Goal: Navigation & Orientation: Find specific page/section

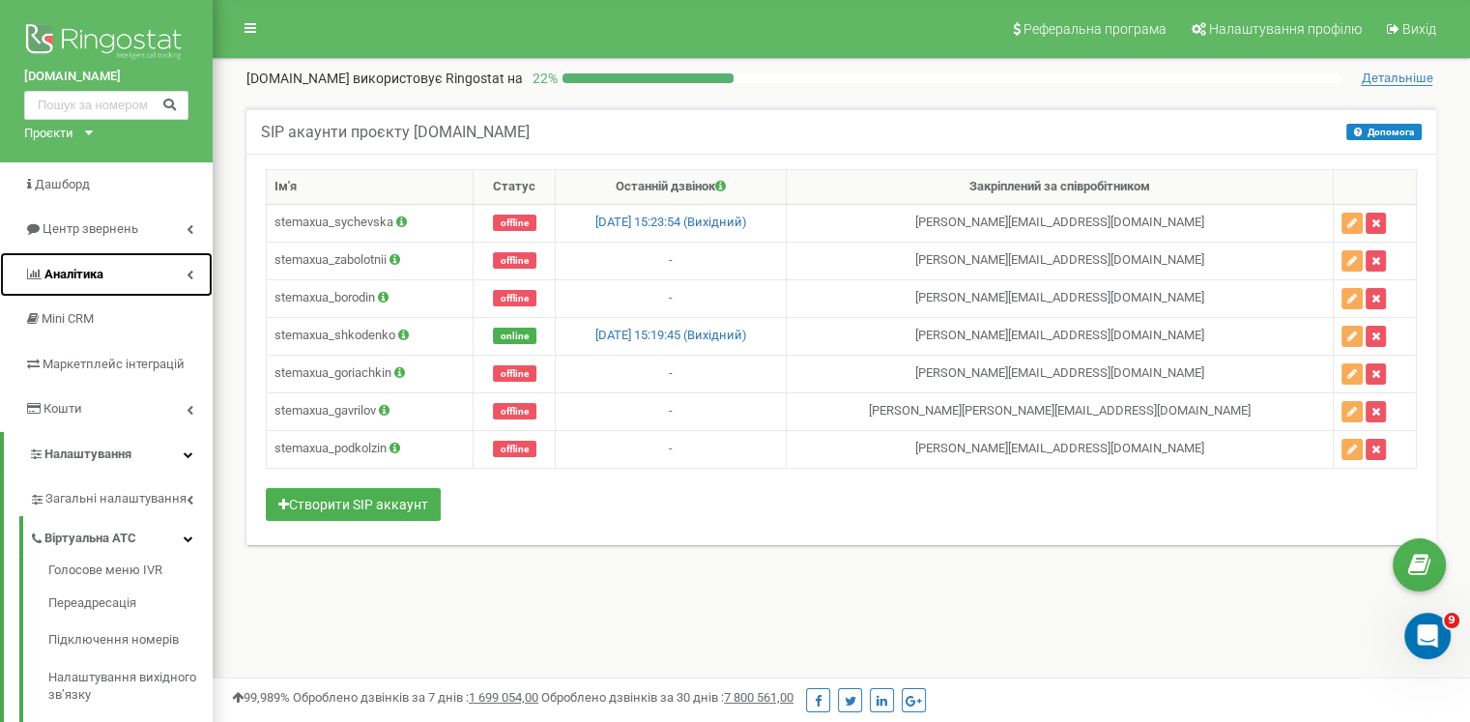
click at [86, 268] on span "Аналiтика" at bounding box center [73, 274] width 59 height 15
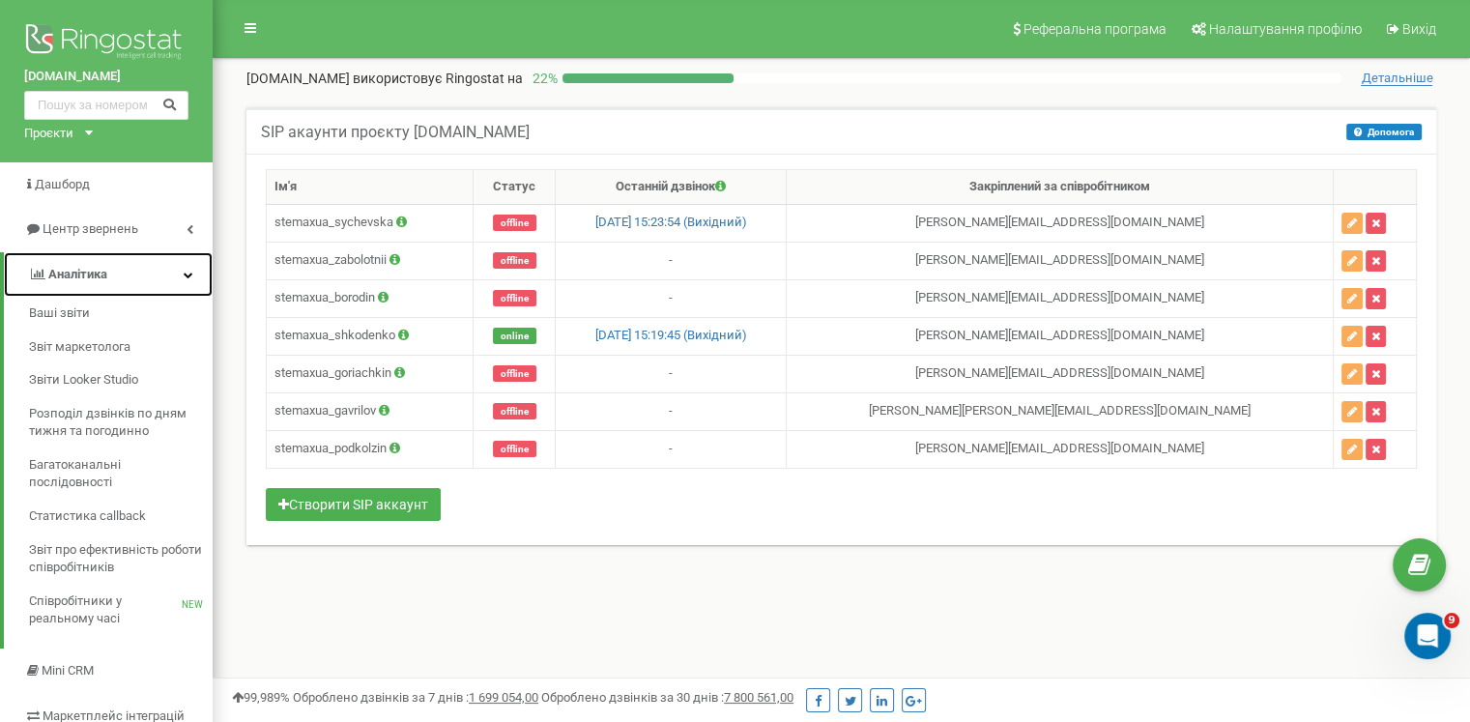
click at [60, 295] on link "Аналiтика" at bounding box center [108, 274] width 209 height 45
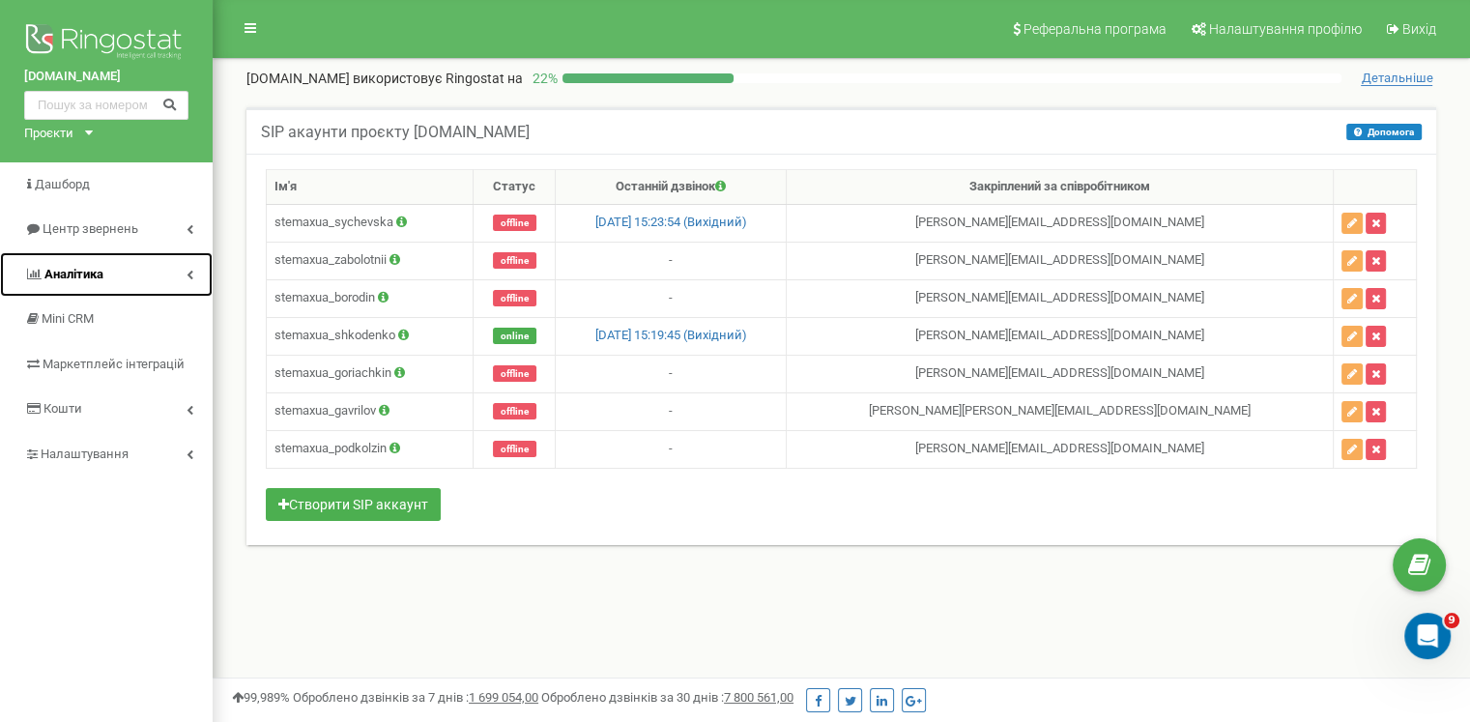
click at [55, 268] on span "Аналiтика" at bounding box center [73, 274] width 59 height 15
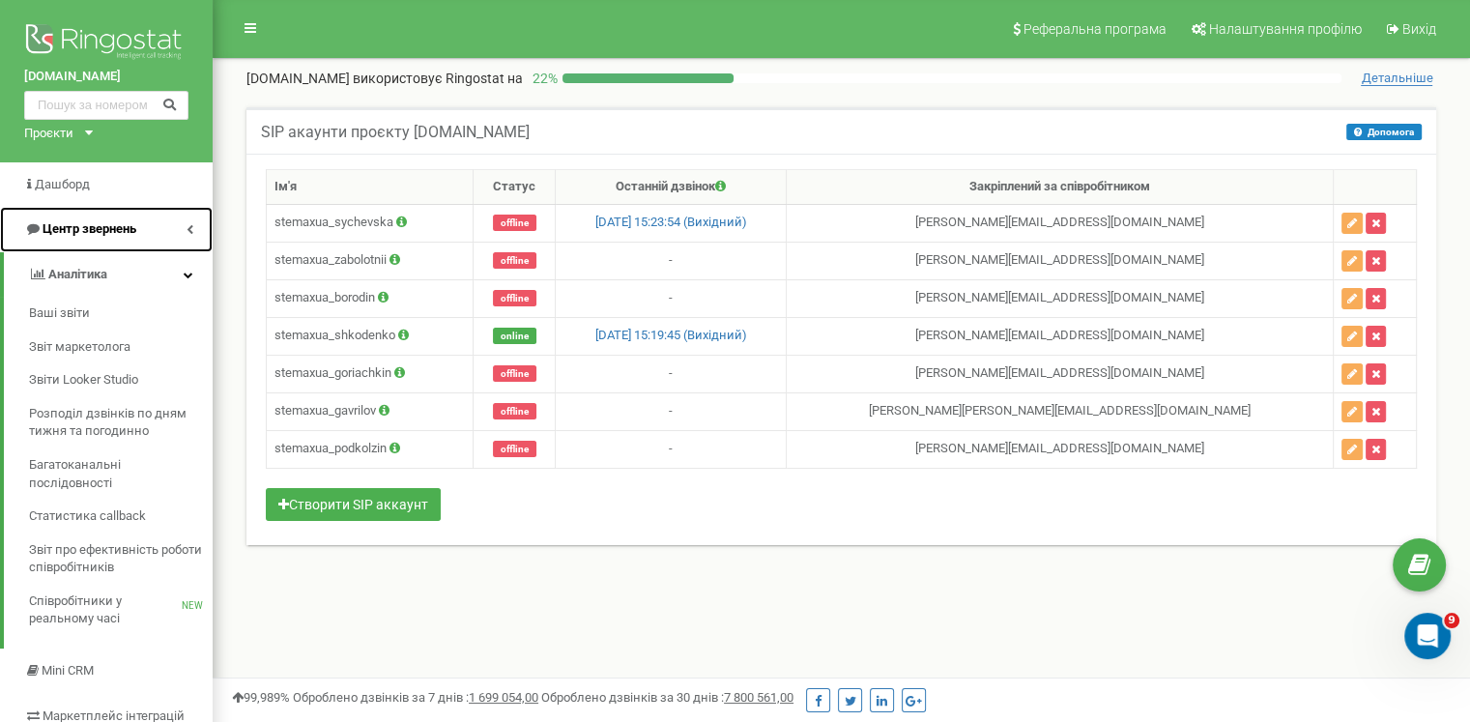
click at [79, 226] on span "Центр звернень" at bounding box center [90, 228] width 94 height 15
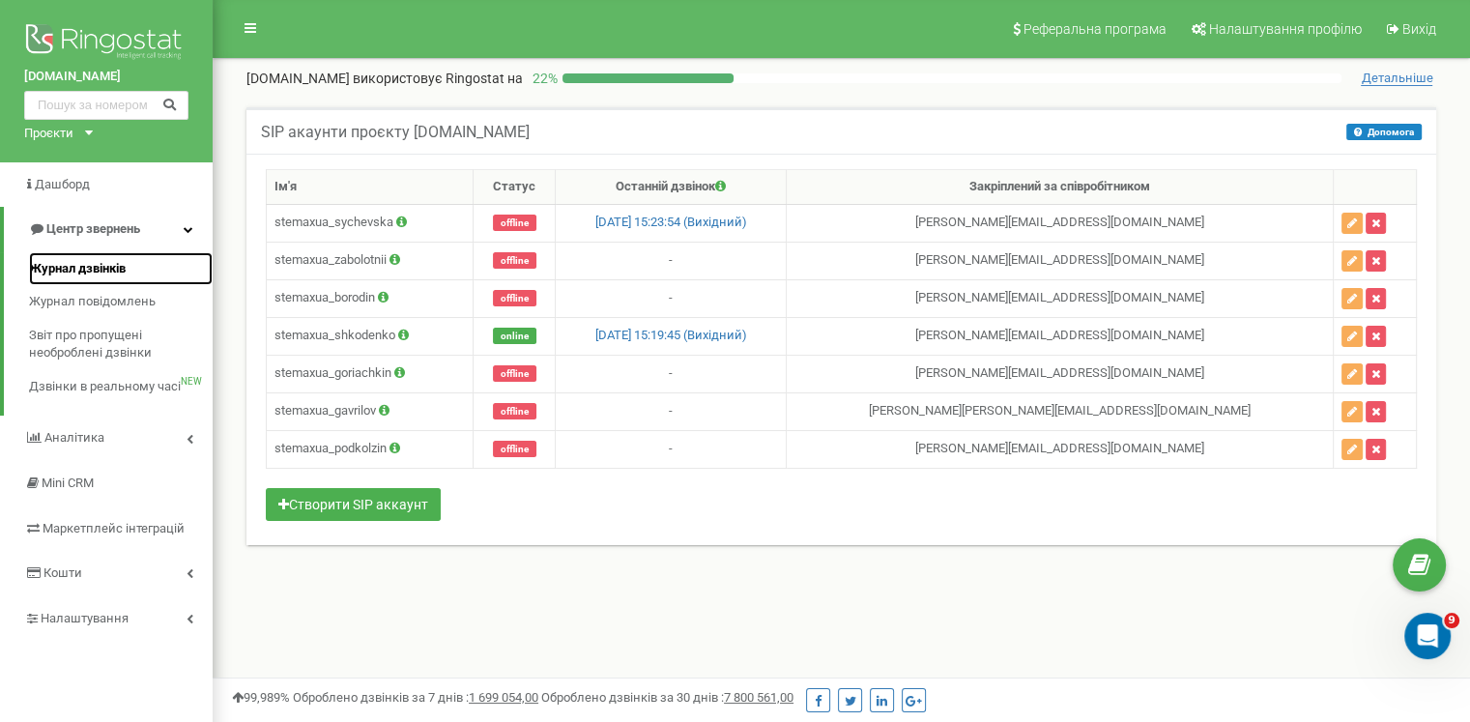
click at [61, 270] on span "Журнал дзвінків" at bounding box center [77, 269] width 97 height 18
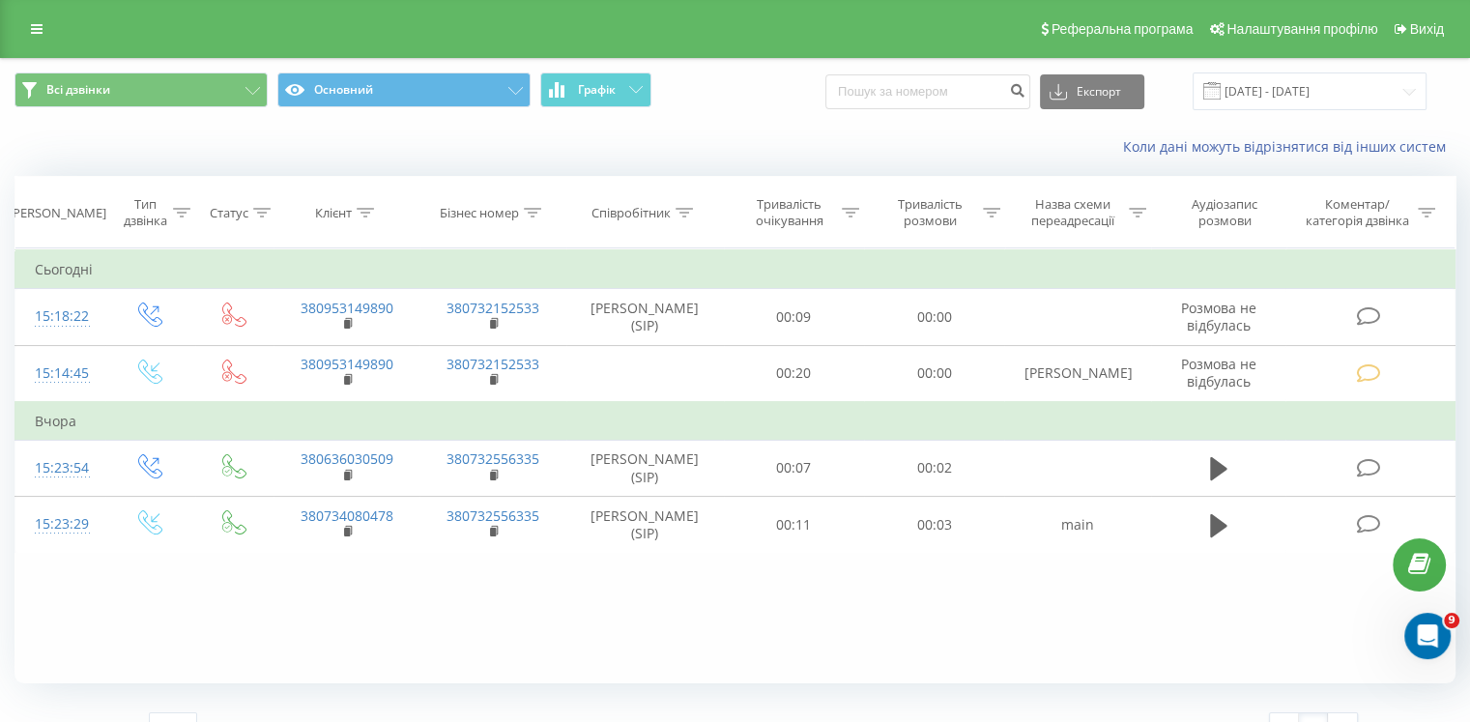
click at [37, 13] on div "Реферальна програма Налаштування профілю Вихід" at bounding box center [735, 29] width 1470 height 58
click at [36, 22] on icon at bounding box center [37, 29] width 12 height 14
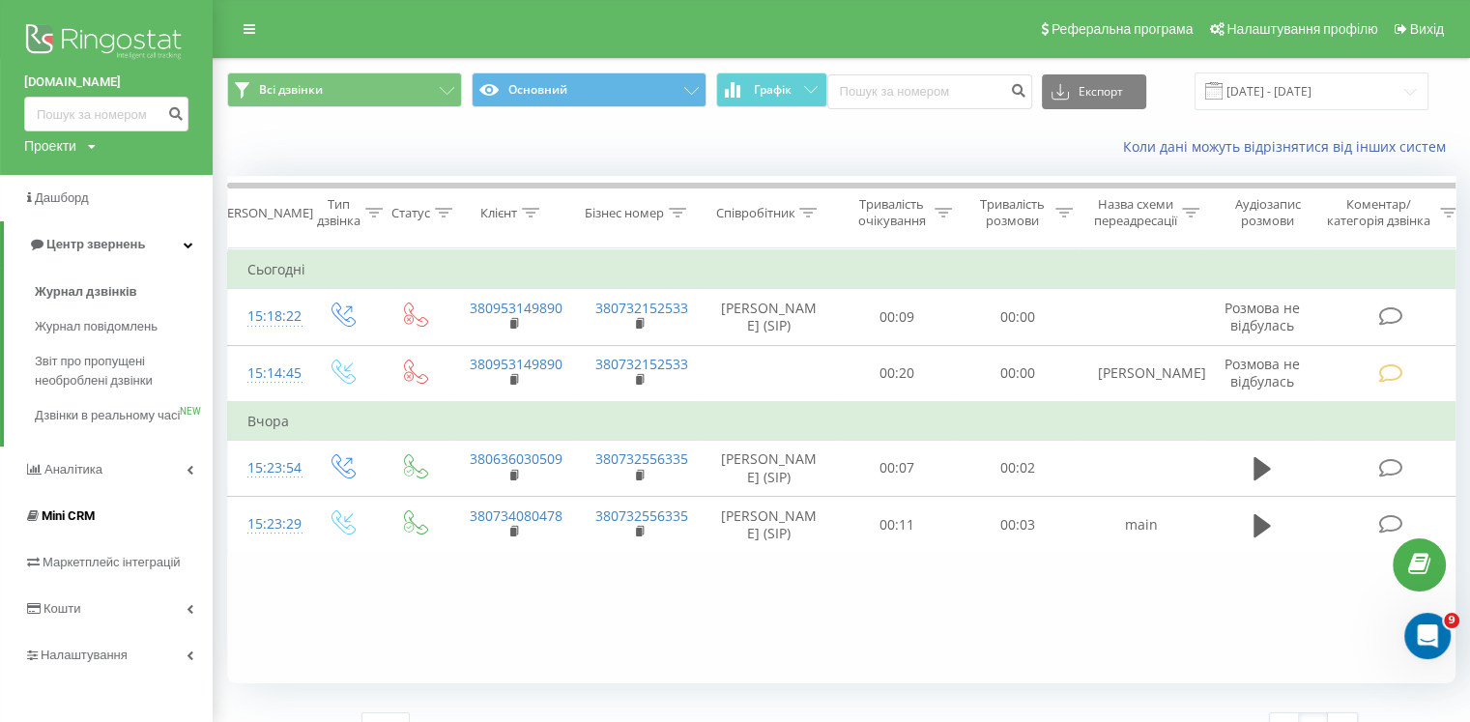
scroll to position [33, 0]
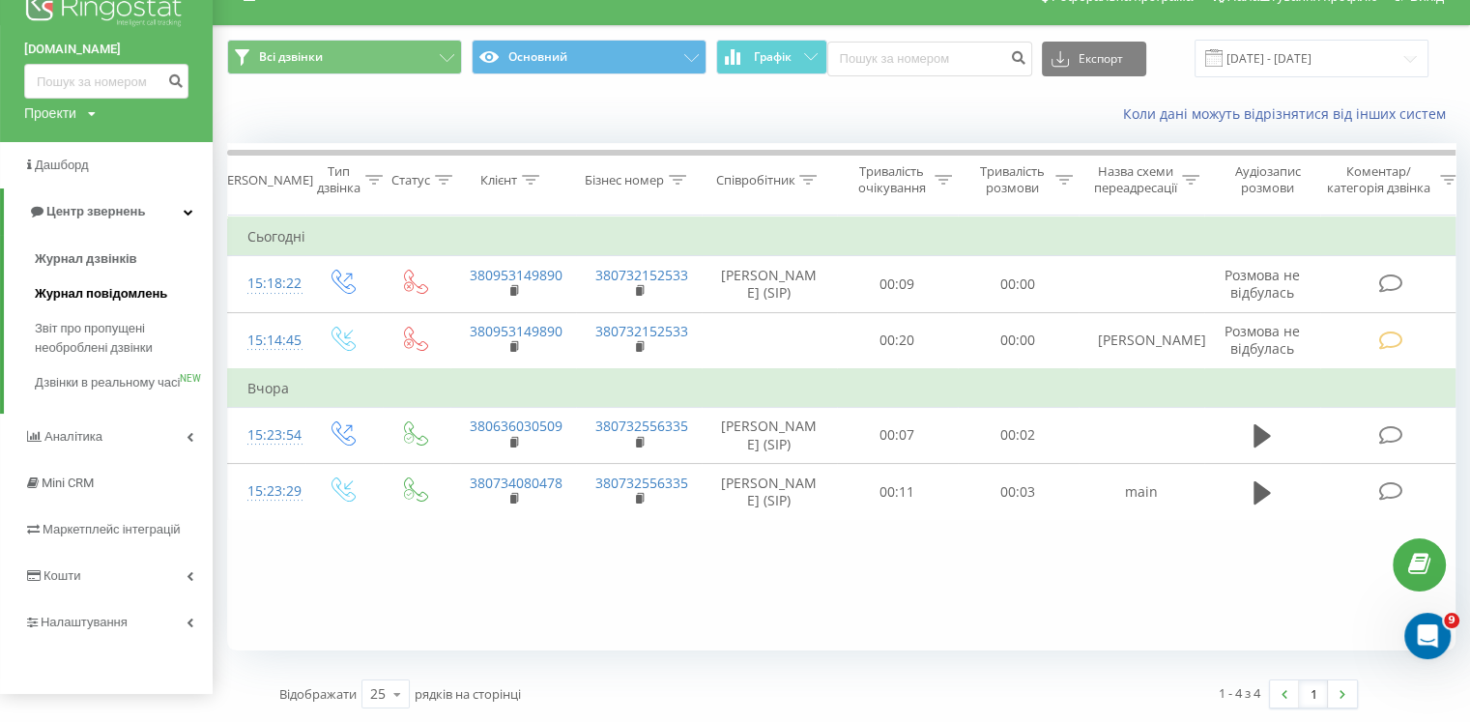
click at [75, 295] on span "Журнал повідомлень" at bounding box center [101, 293] width 132 height 19
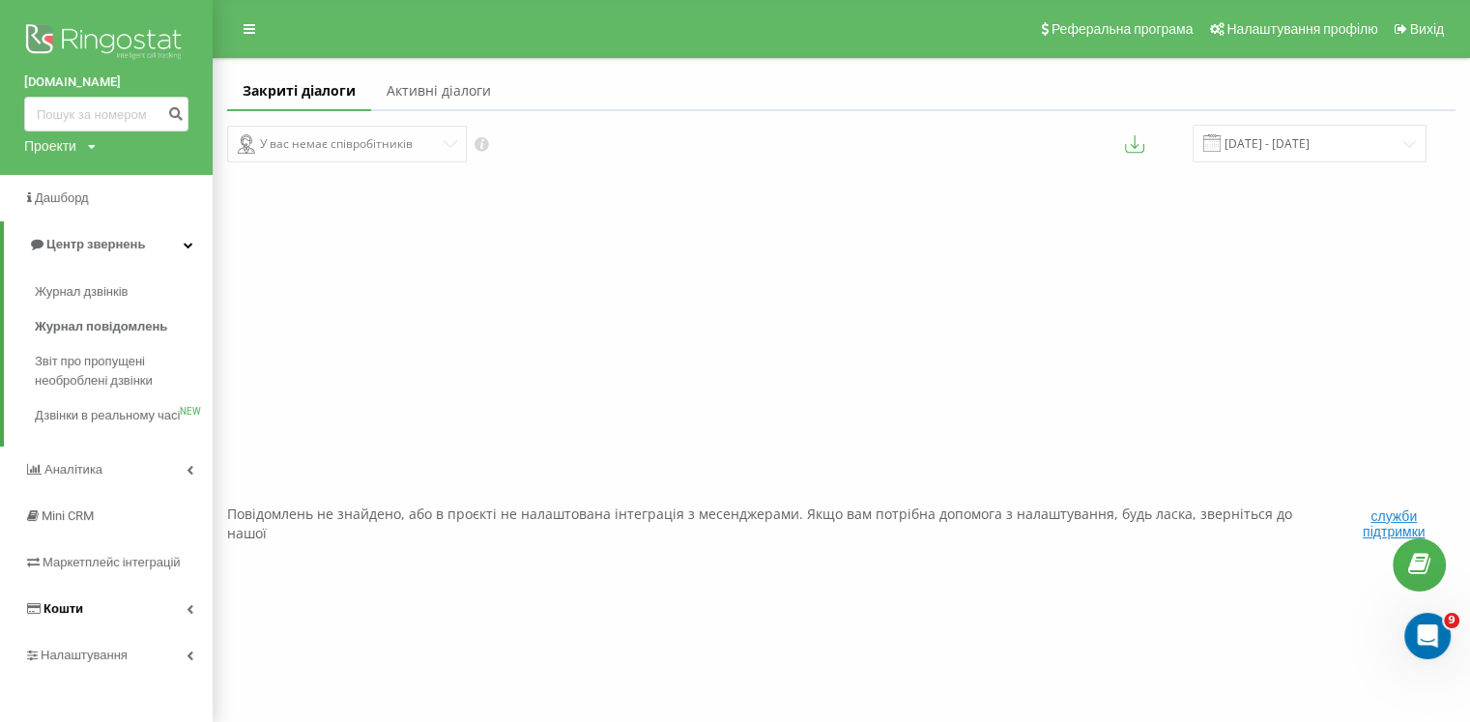
scroll to position [177, 0]
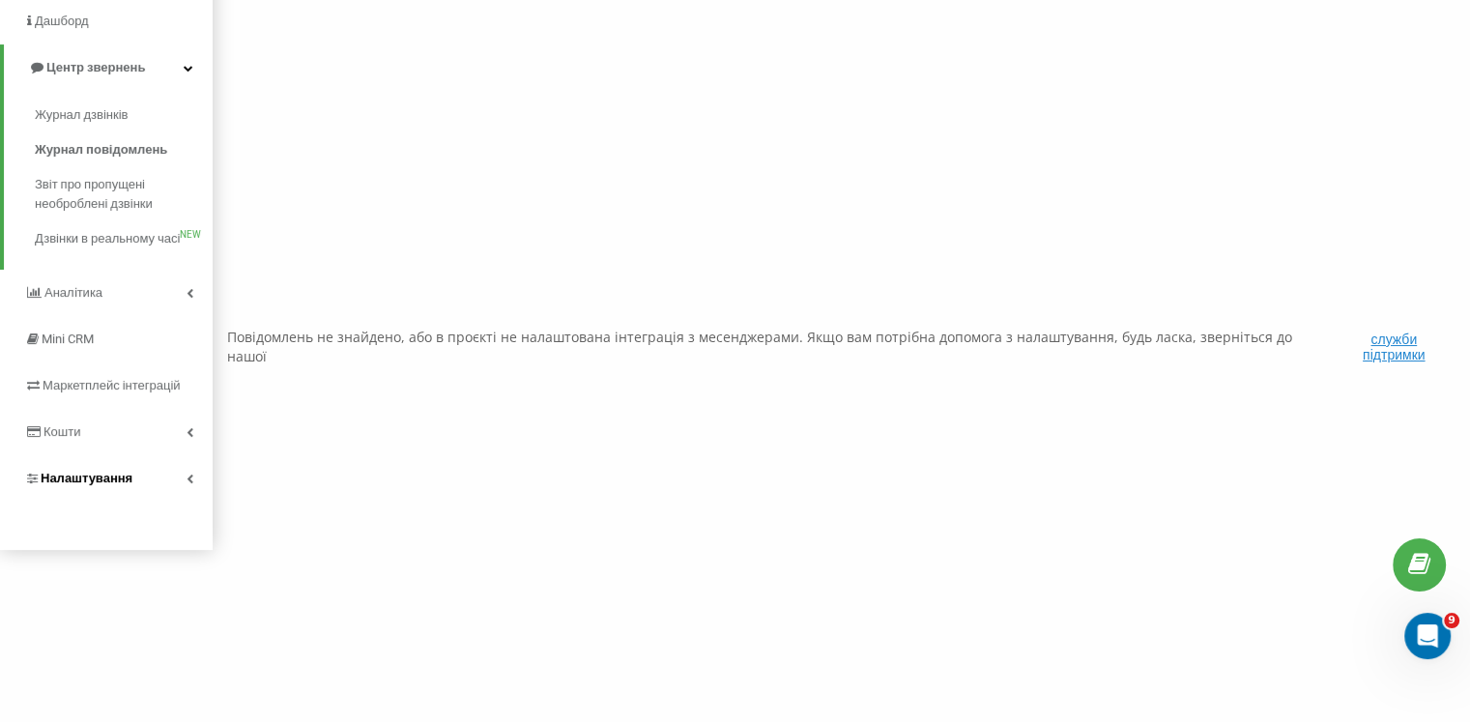
click at [77, 485] on span "Налаштування" at bounding box center [87, 478] width 92 height 15
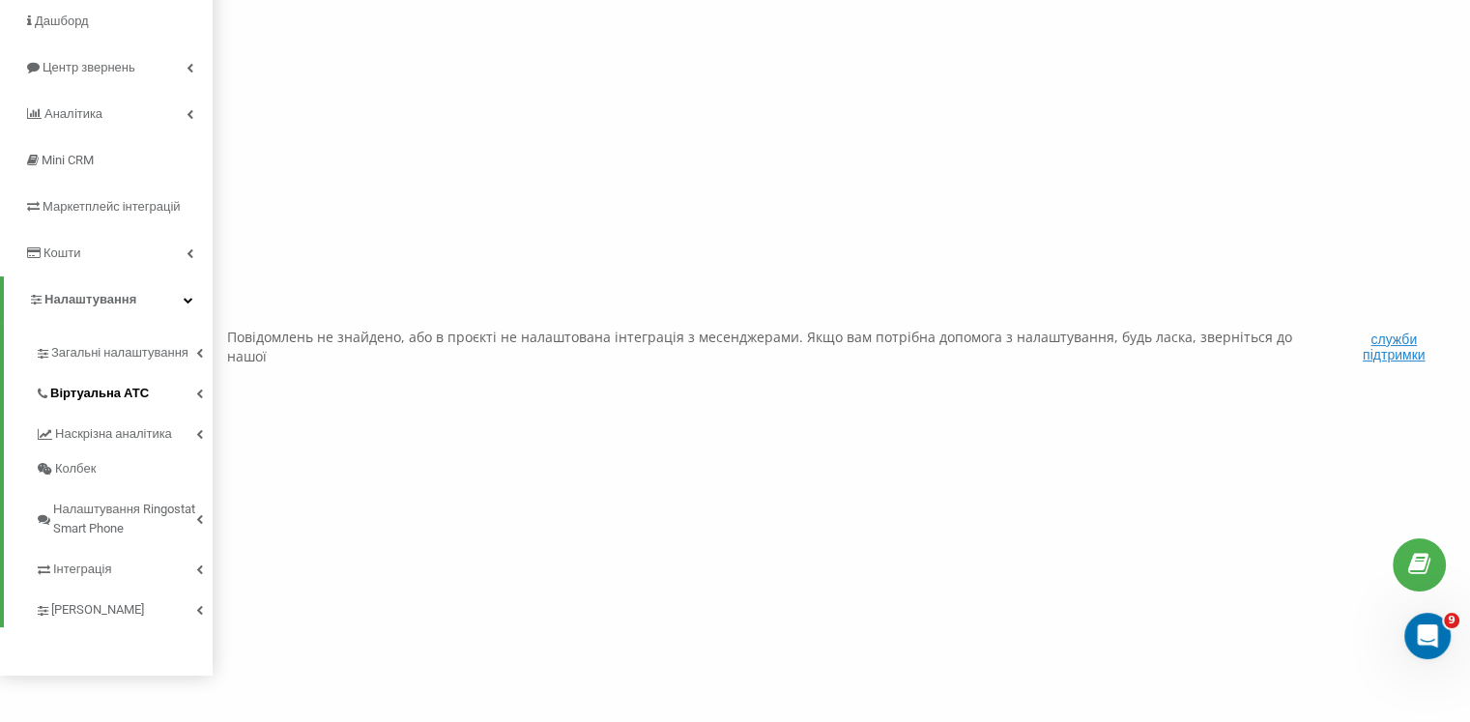
click at [80, 395] on span "Віртуальна АТС" at bounding box center [99, 393] width 99 height 19
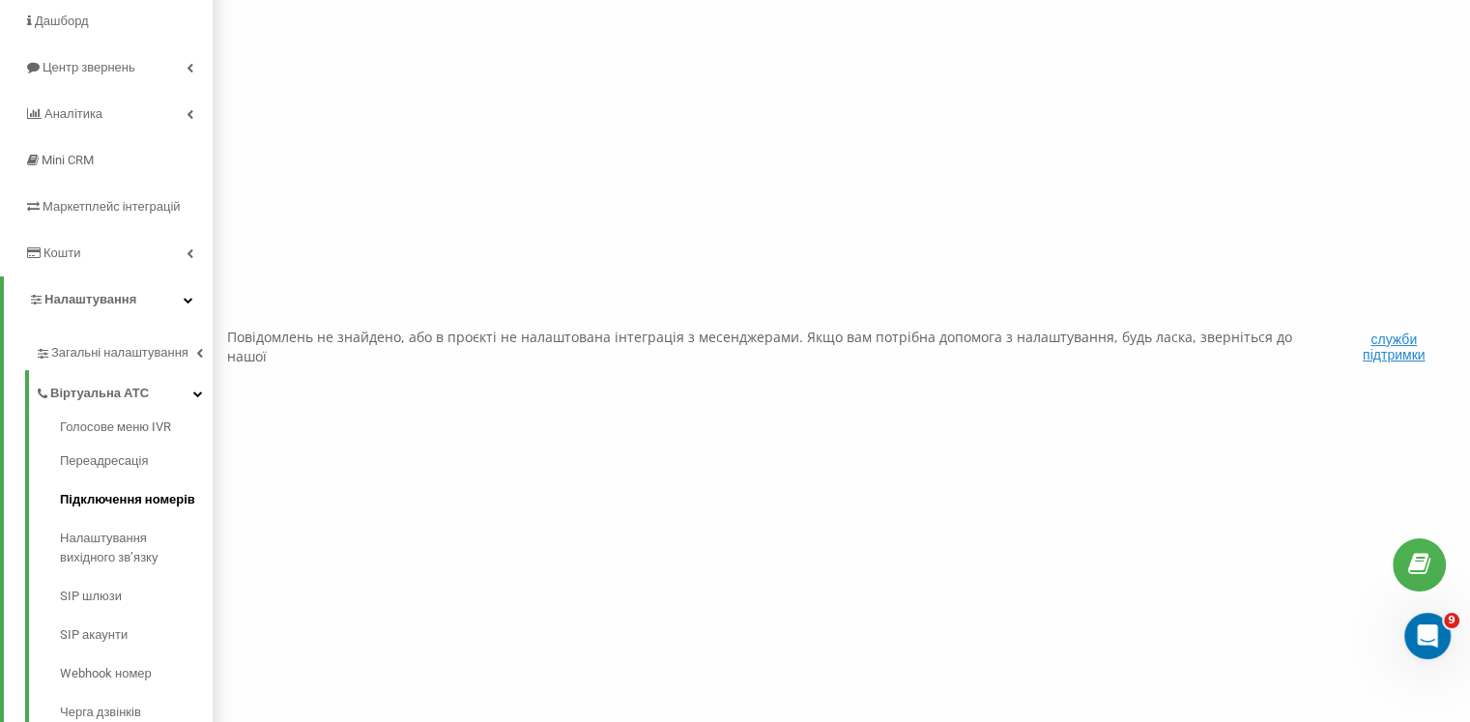
click at [87, 496] on span "Підключення номерів" at bounding box center [127, 499] width 135 height 19
